Goal: Find specific page/section: Locate a particular part of the current website

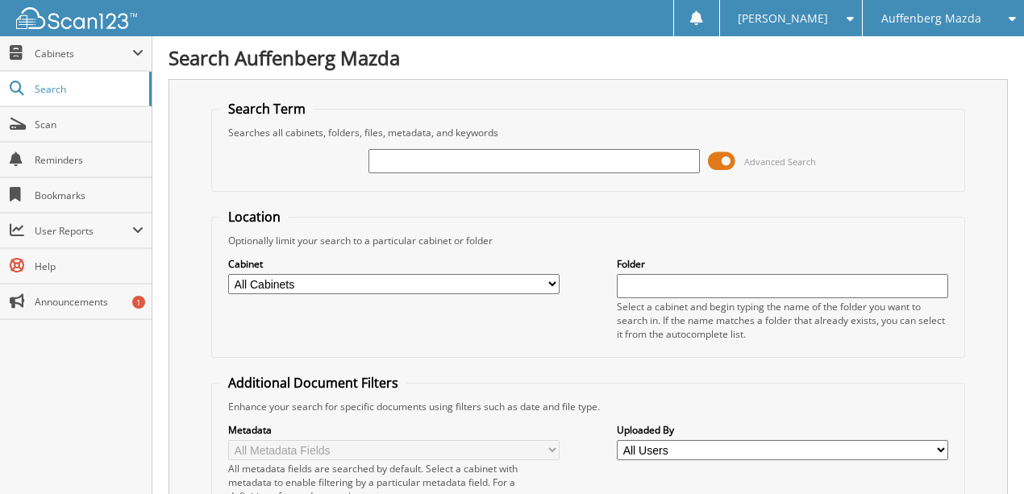
click at [392, 163] on input "text" at bounding box center [534, 161] width 331 height 24
type input "MLD93741"
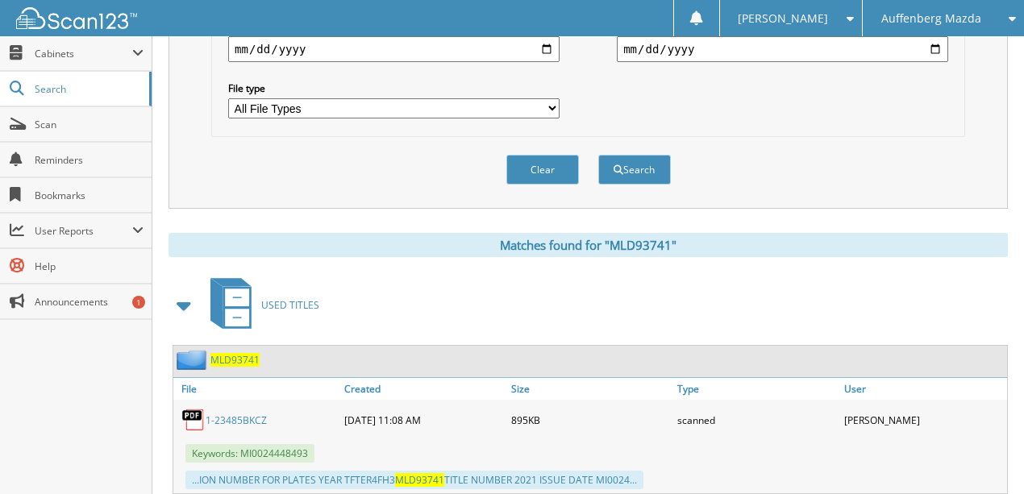
scroll to position [531, 0]
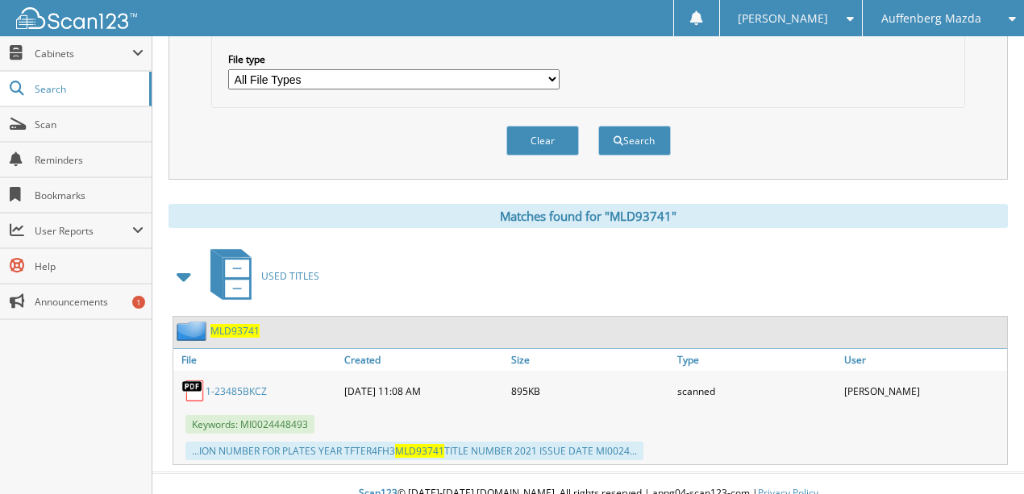
click at [223, 385] on link "1-23485BKCZ" at bounding box center [236, 392] width 61 height 14
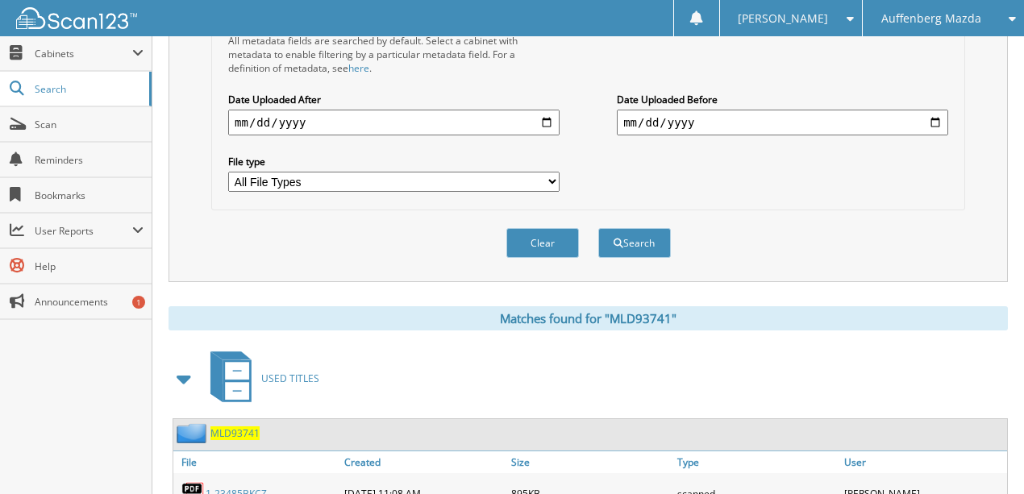
scroll to position [369, 0]
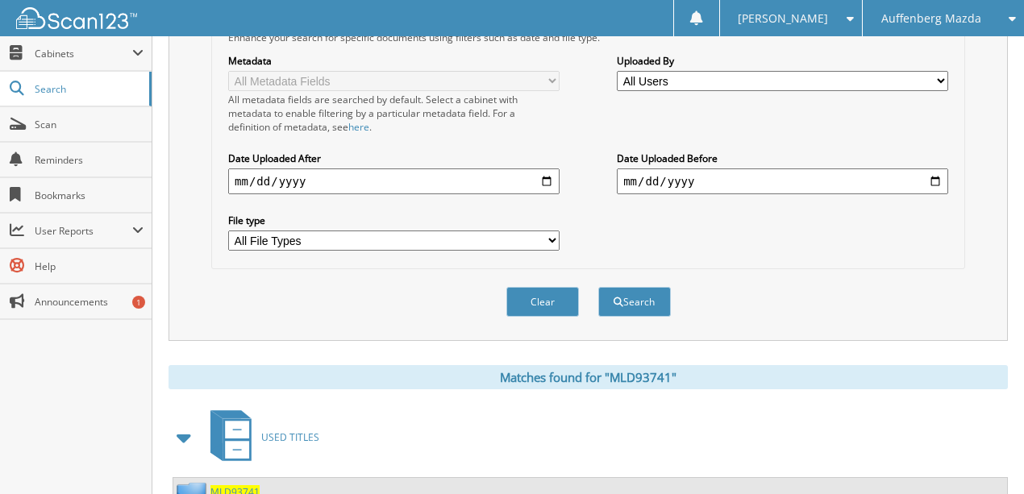
click at [535, 287] on button "Clear" at bounding box center [542, 302] width 73 height 30
